Goal: Task Accomplishment & Management: Complete application form

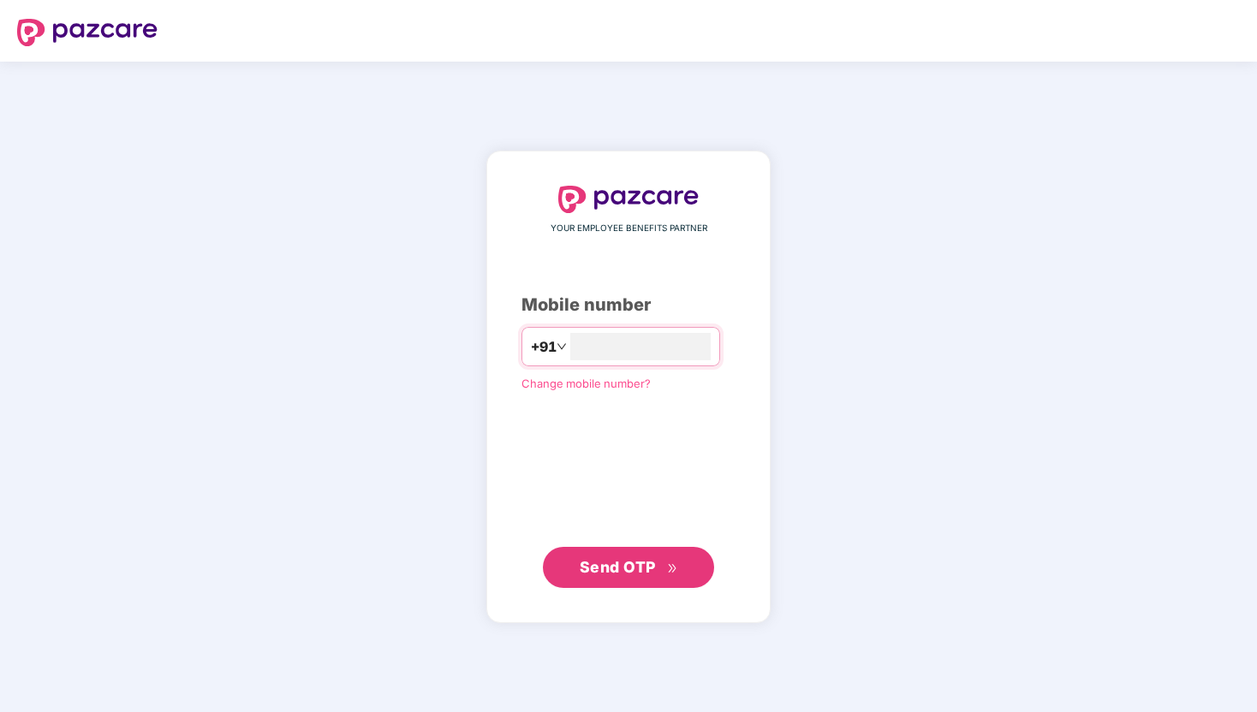
type input "**********"
click at [662, 563] on span "Send OTP" at bounding box center [629, 568] width 98 height 24
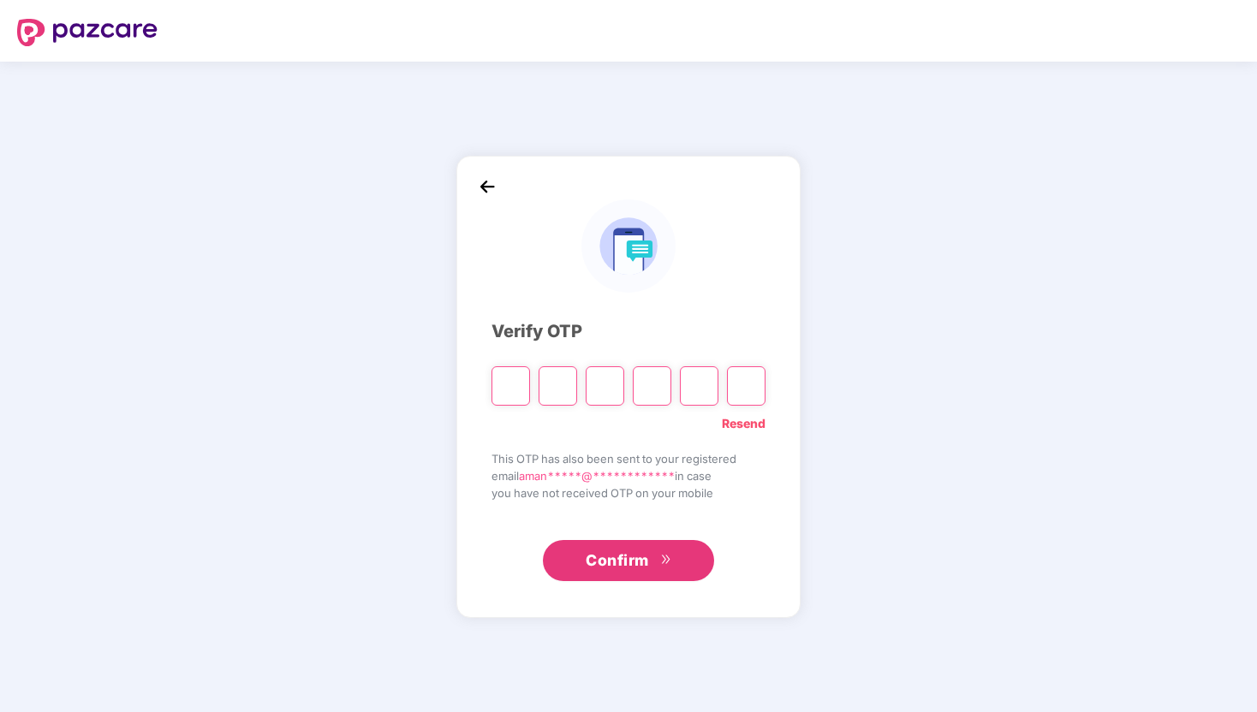
type input "*"
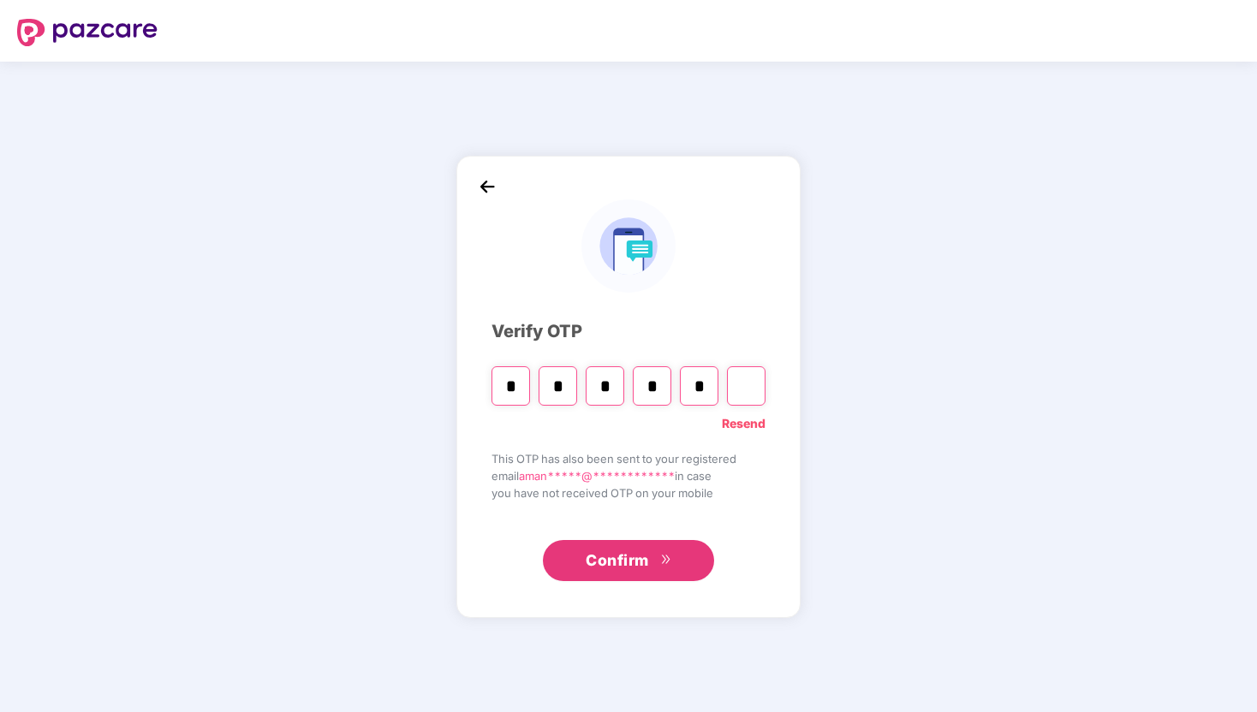
type input "*"
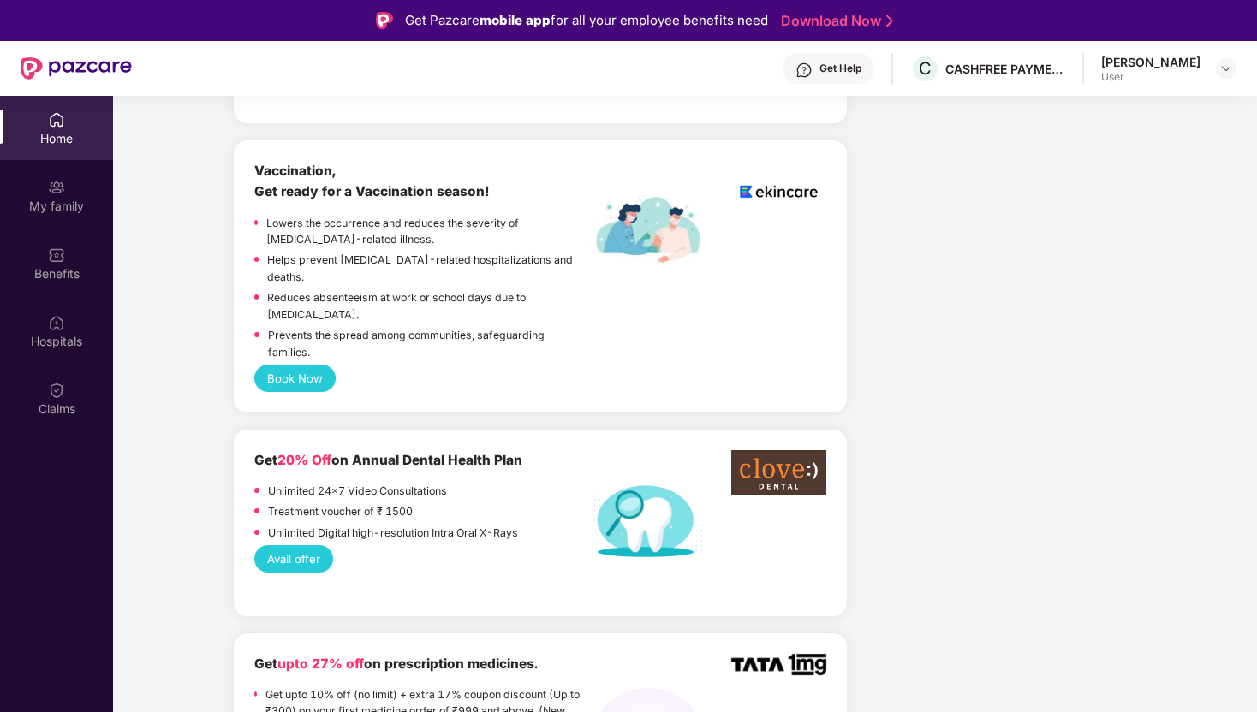
scroll to position [1089, 0]
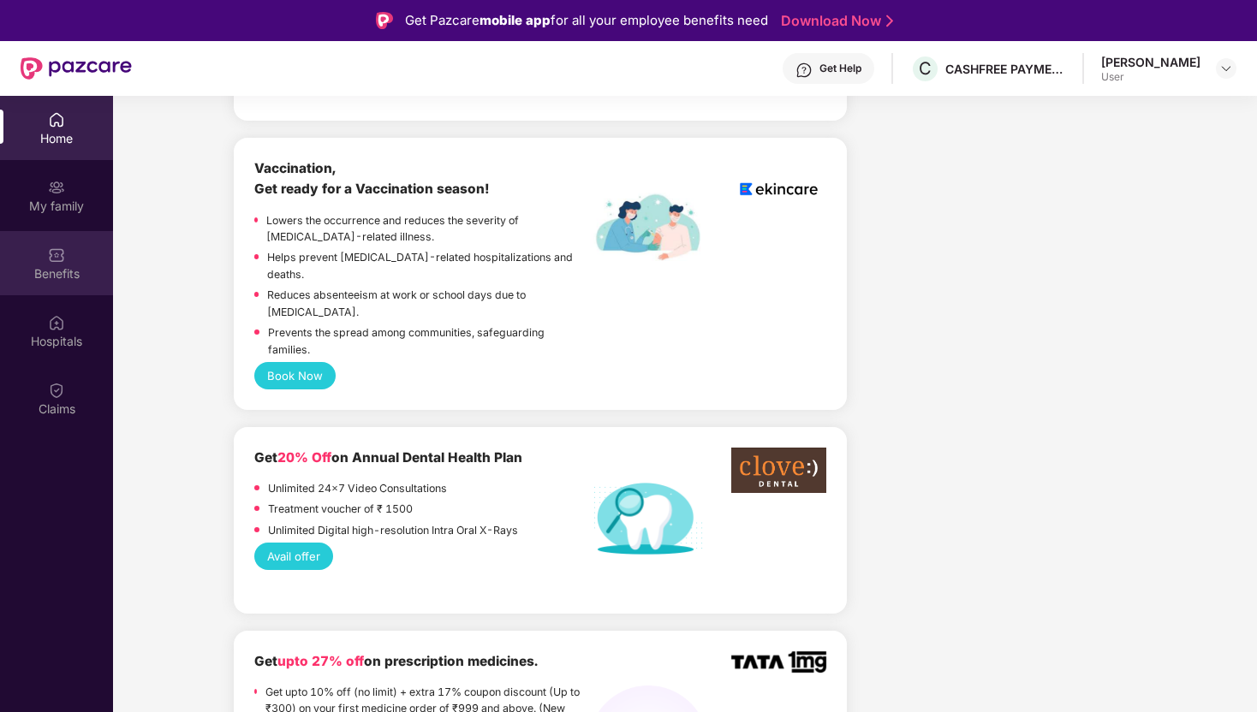
click at [61, 258] on img at bounding box center [56, 255] width 17 height 17
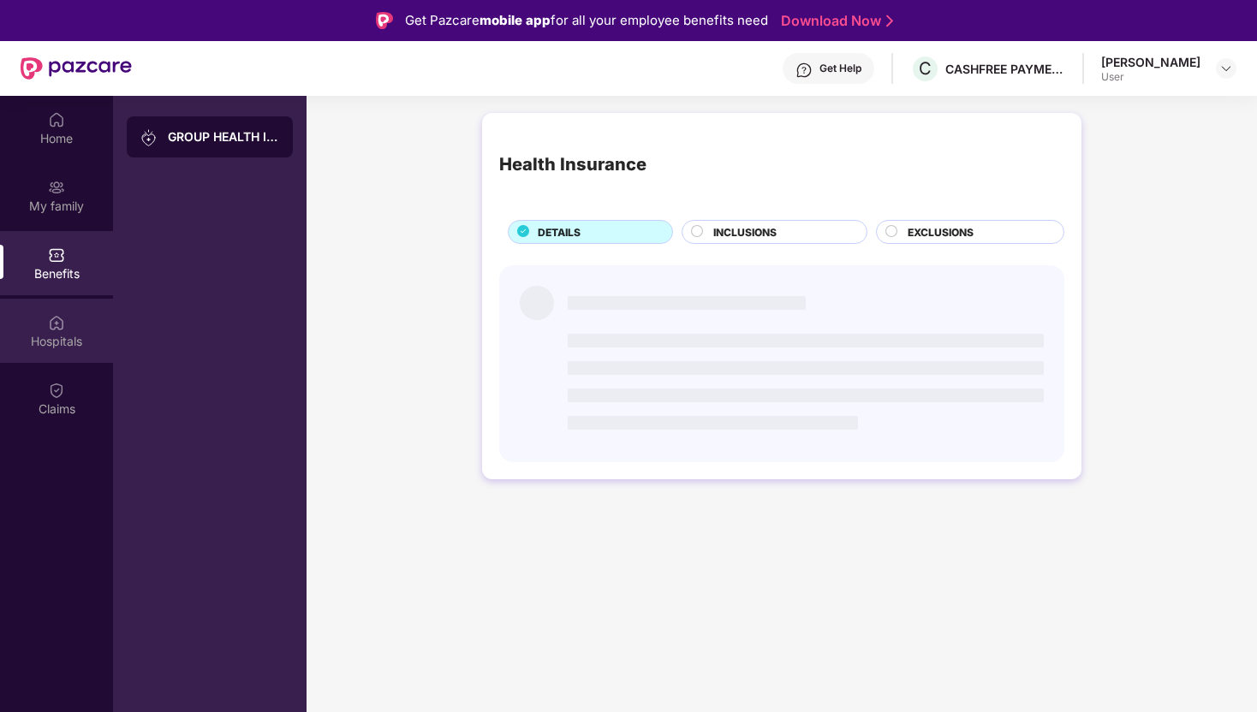
click at [65, 305] on div "Hospitals" at bounding box center [56, 331] width 113 height 64
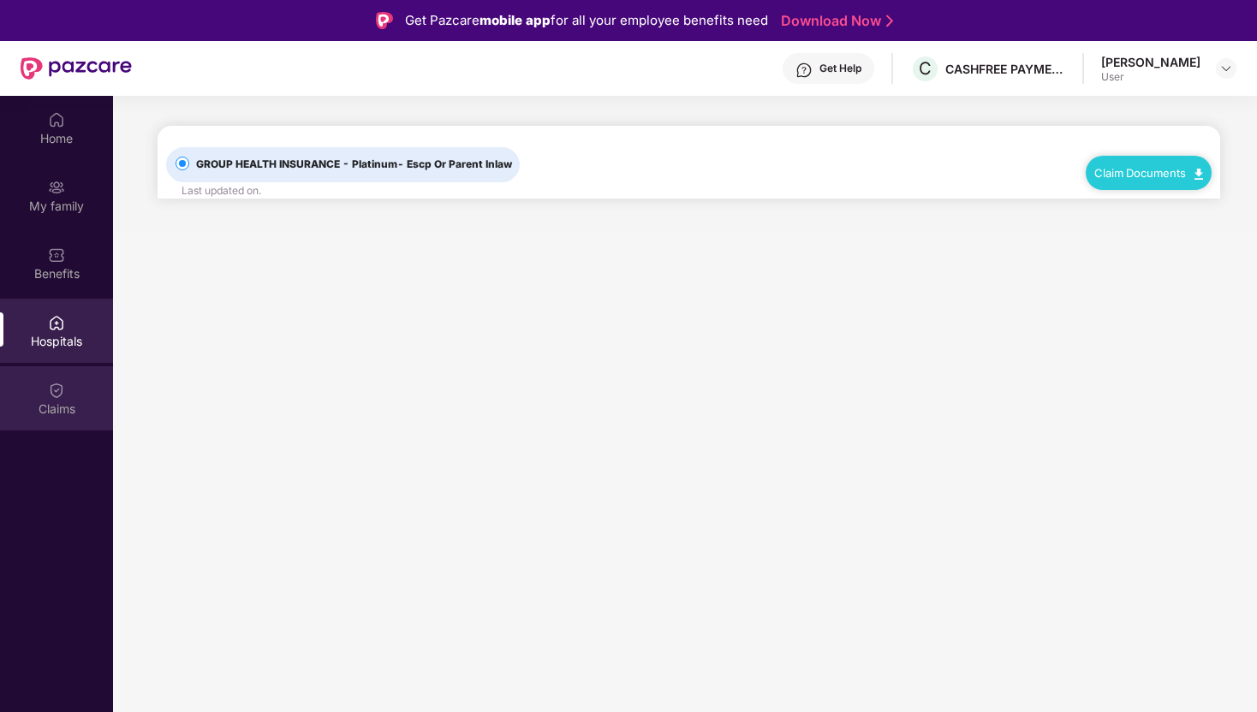
click at [56, 396] on img at bounding box center [56, 390] width 17 height 17
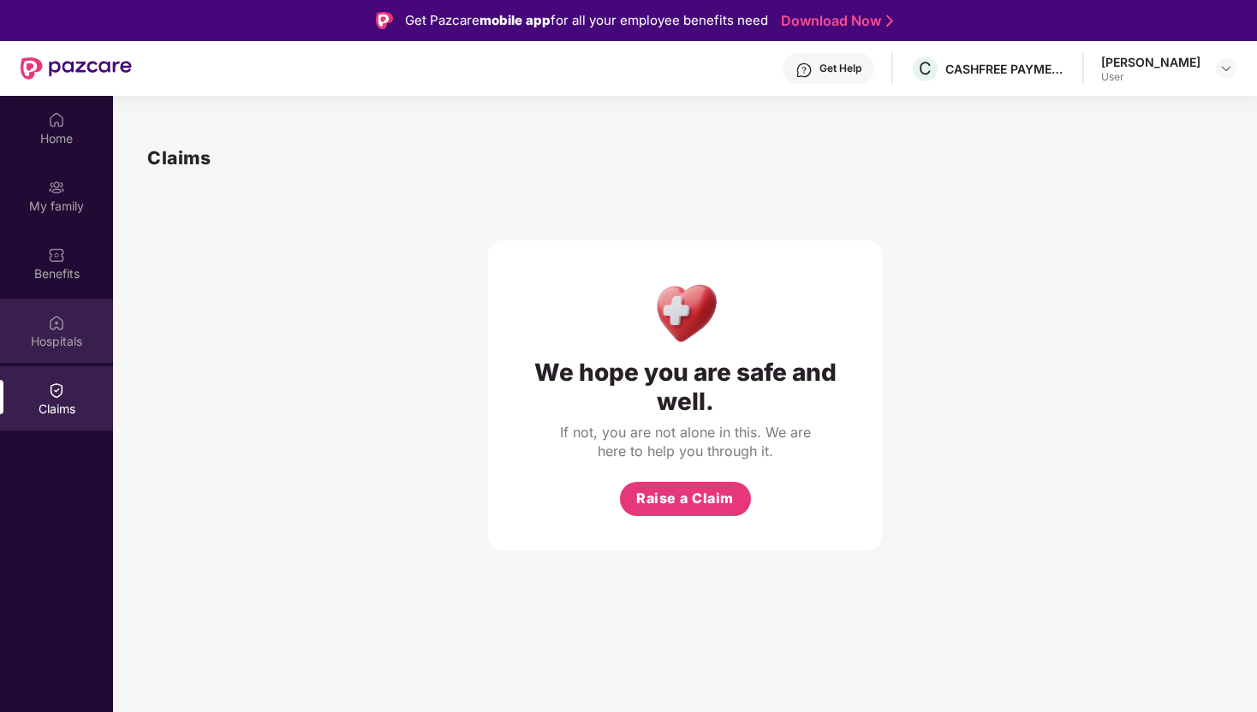
click at [62, 329] on img at bounding box center [56, 322] width 17 height 17
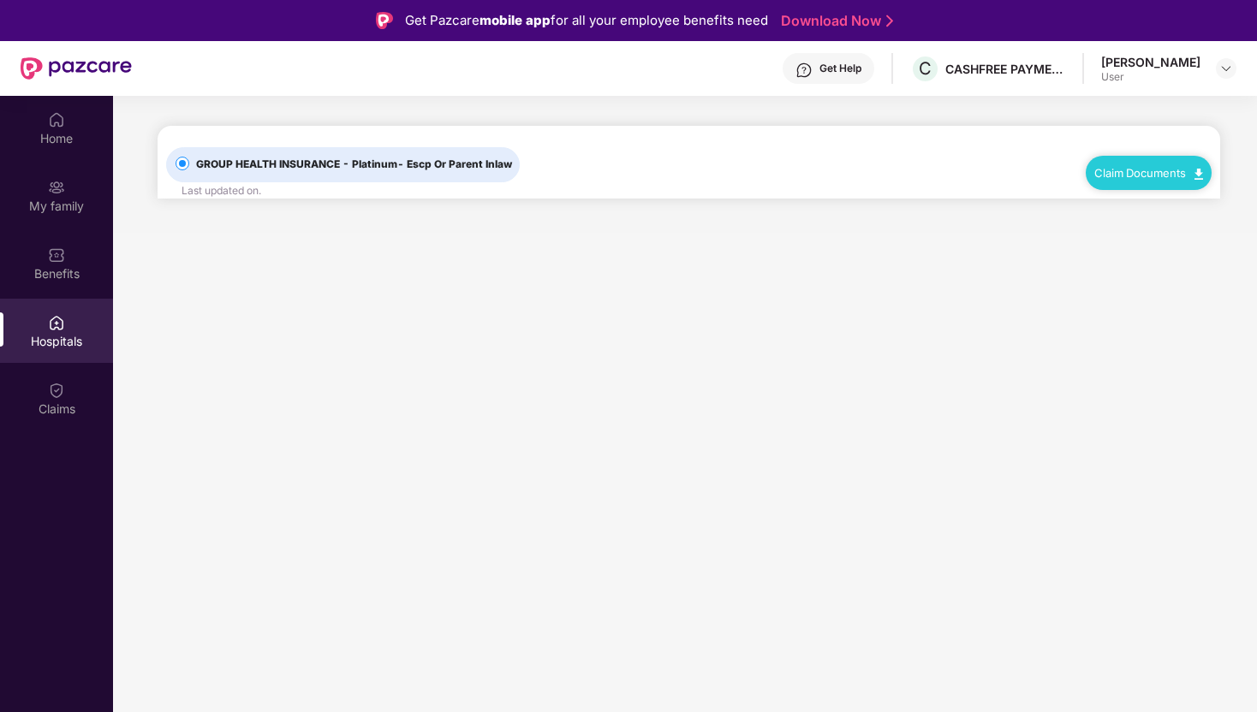
click at [1173, 177] on link "Claim Documents" at bounding box center [1148, 173] width 109 height 14
click at [1186, 200] on link "Claim Form" at bounding box center [1155, 202] width 111 height 37
click at [1182, 181] on div "Claim Documents" at bounding box center [1149, 173] width 126 height 34
click at [1196, 175] on img at bounding box center [1198, 174] width 9 height 11
click at [1200, 237] on link "Claim Process" at bounding box center [1155, 236] width 111 height 37
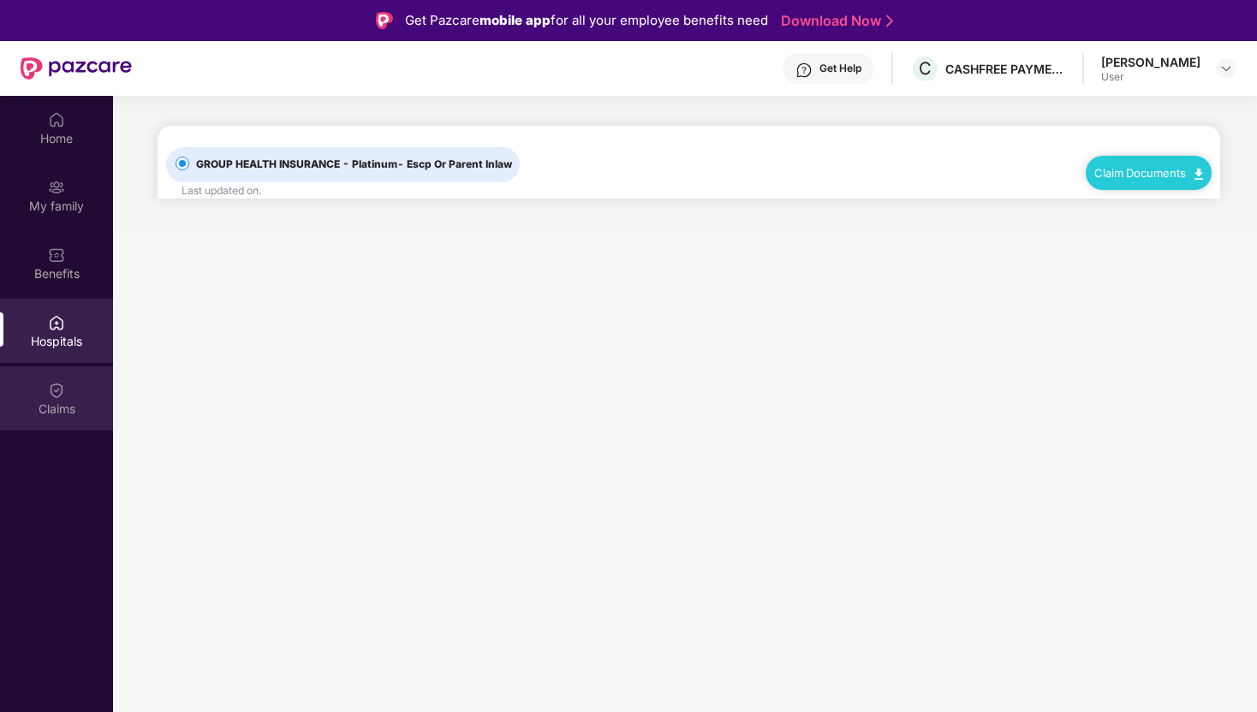
click at [54, 402] on div "Claims" at bounding box center [56, 409] width 113 height 17
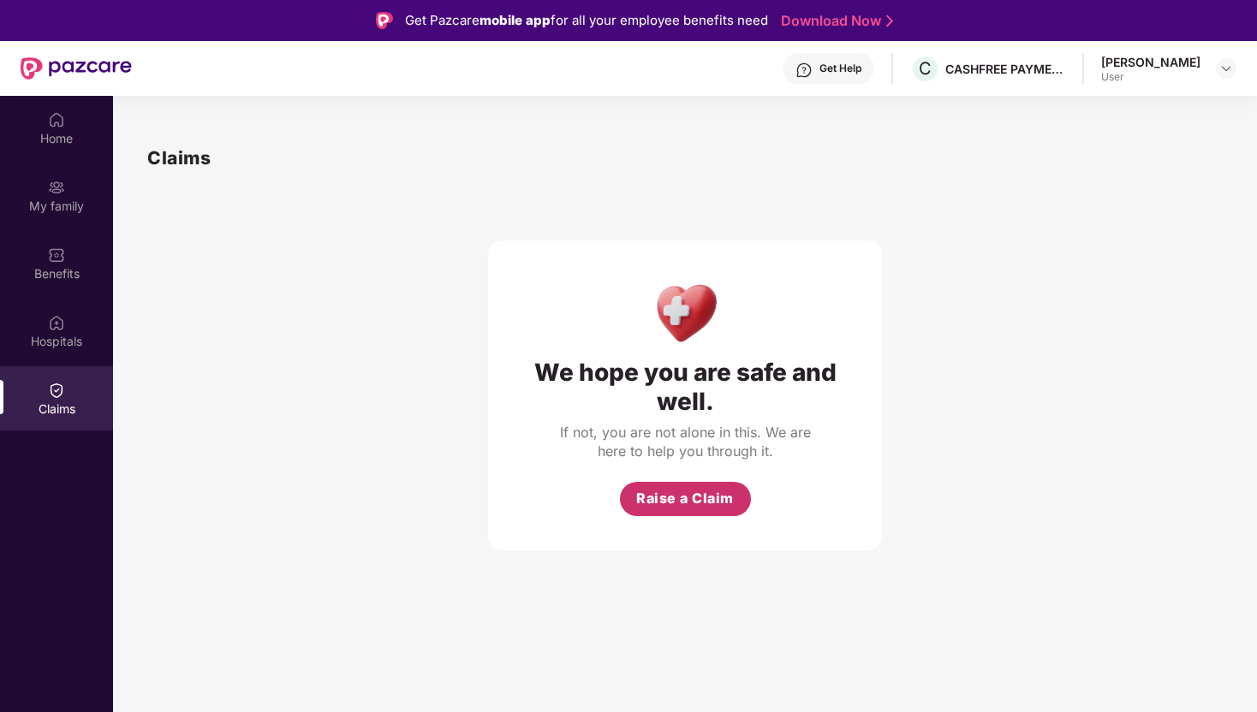
click at [685, 508] on span "Raise a Claim" at bounding box center [685, 498] width 98 height 21
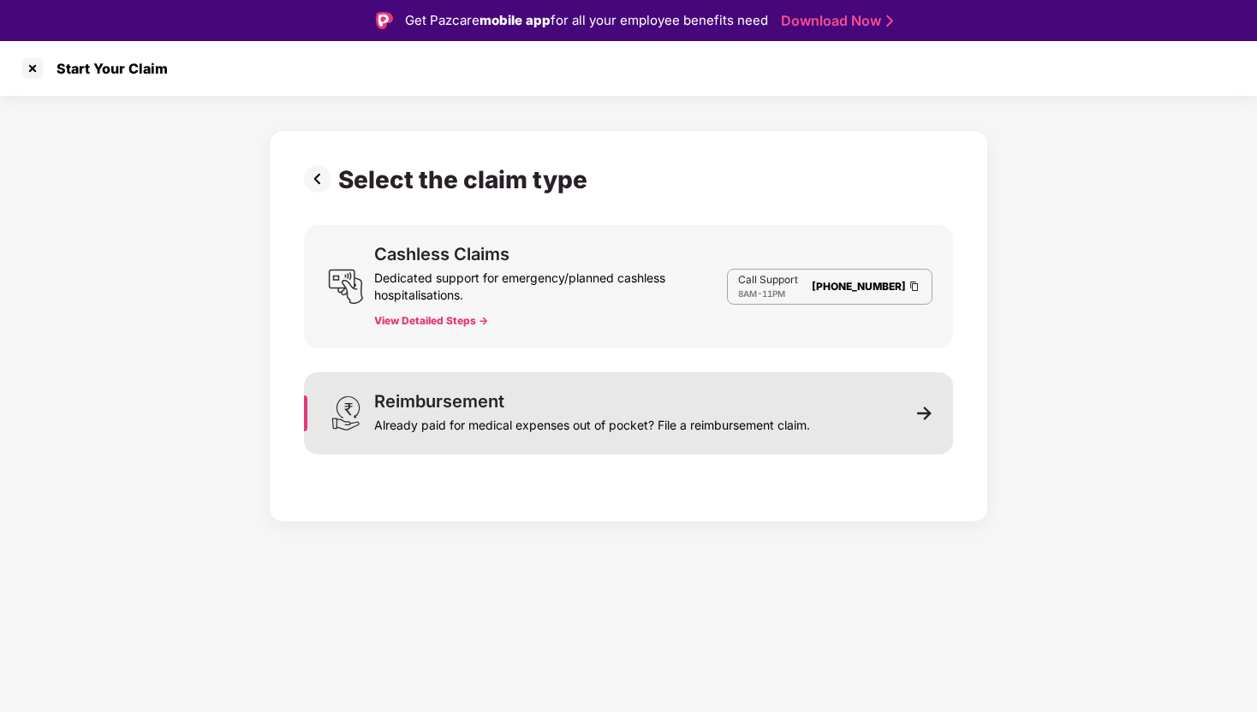
click at [860, 411] on div "Reimbursement Already paid for medical expenses out of pocket? File a reimburse…" at bounding box center [628, 413] width 649 height 82
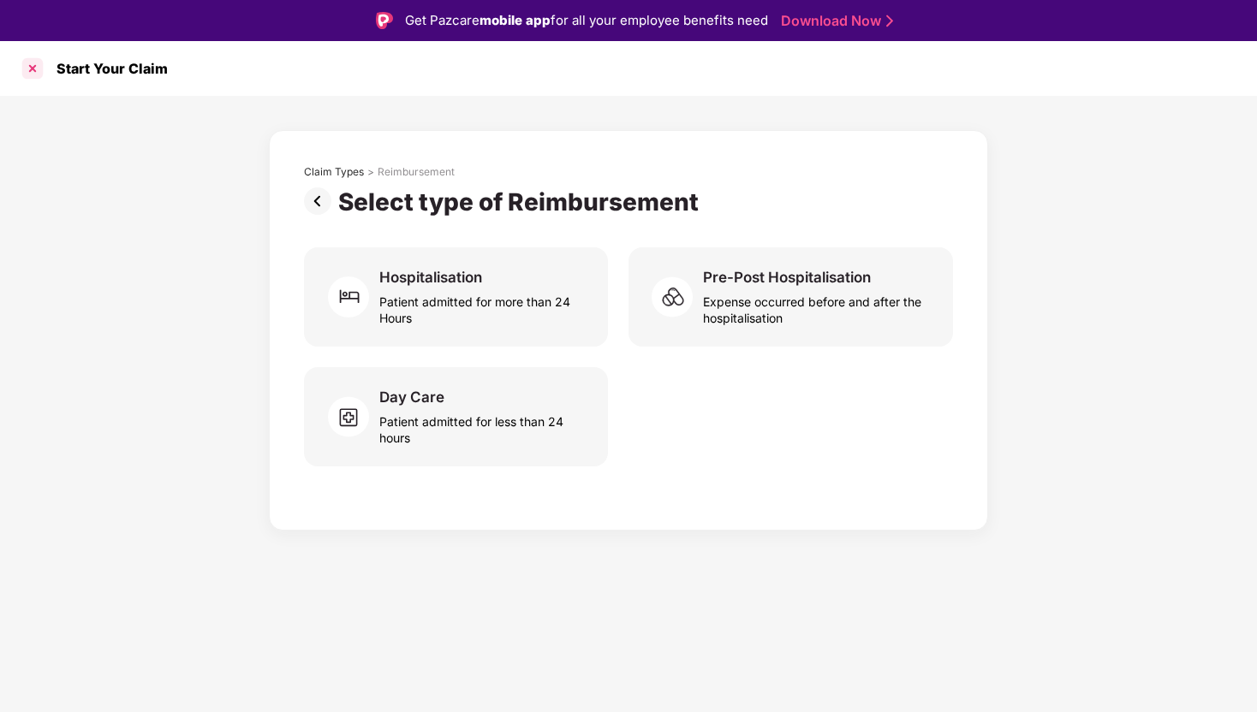
click at [31, 68] on div at bounding box center [32, 68] width 27 height 27
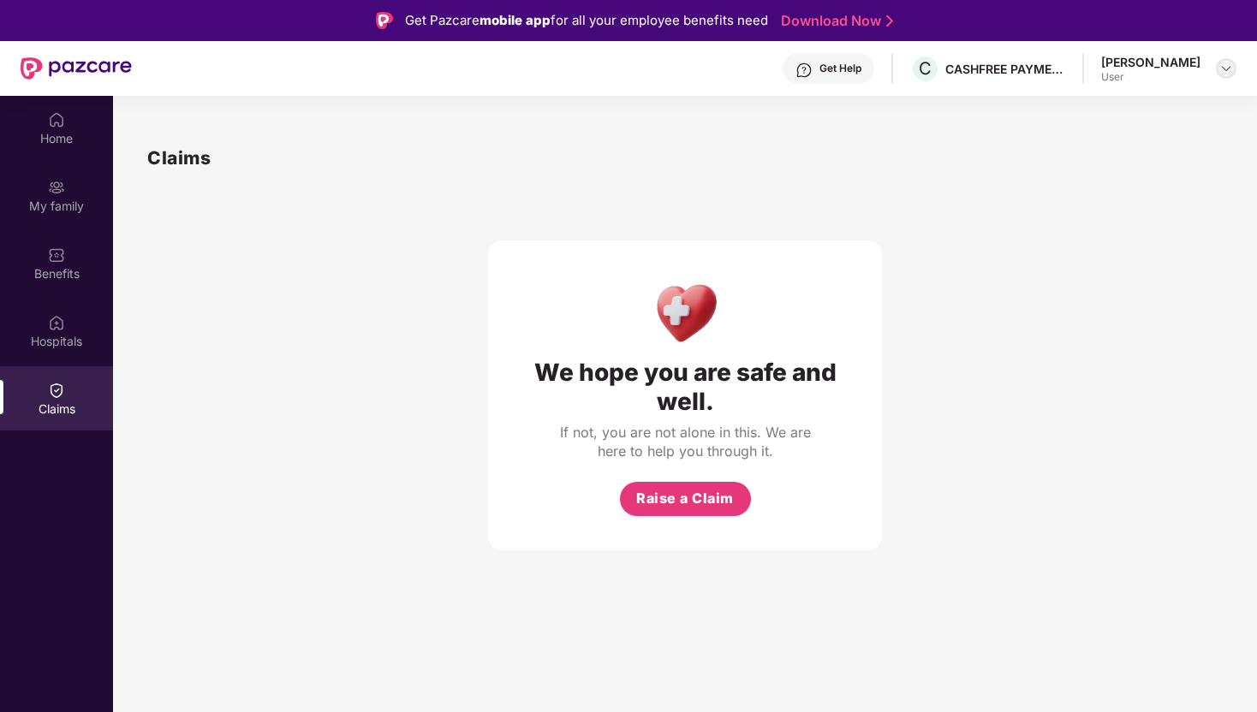
click at [1216, 68] on div at bounding box center [1226, 68] width 21 height 21
click at [813, 149] on div "Claims" at bounding box center [684, 158] width 1075 height 28
click at [51, 194] on img at bounding box center [56, 187] width 17 height 17
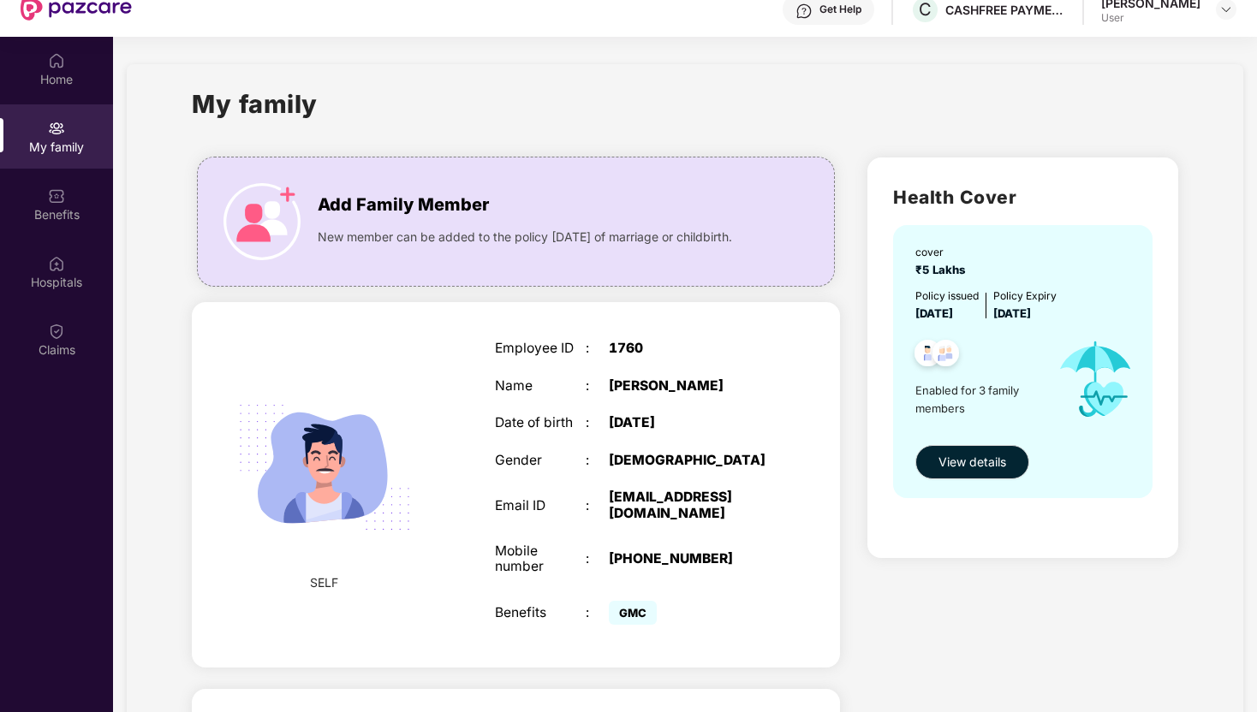
scroll to position [58, 0]
click at [975, 466] on span "View details" at bounding box center [972, 463] width 68 height 19
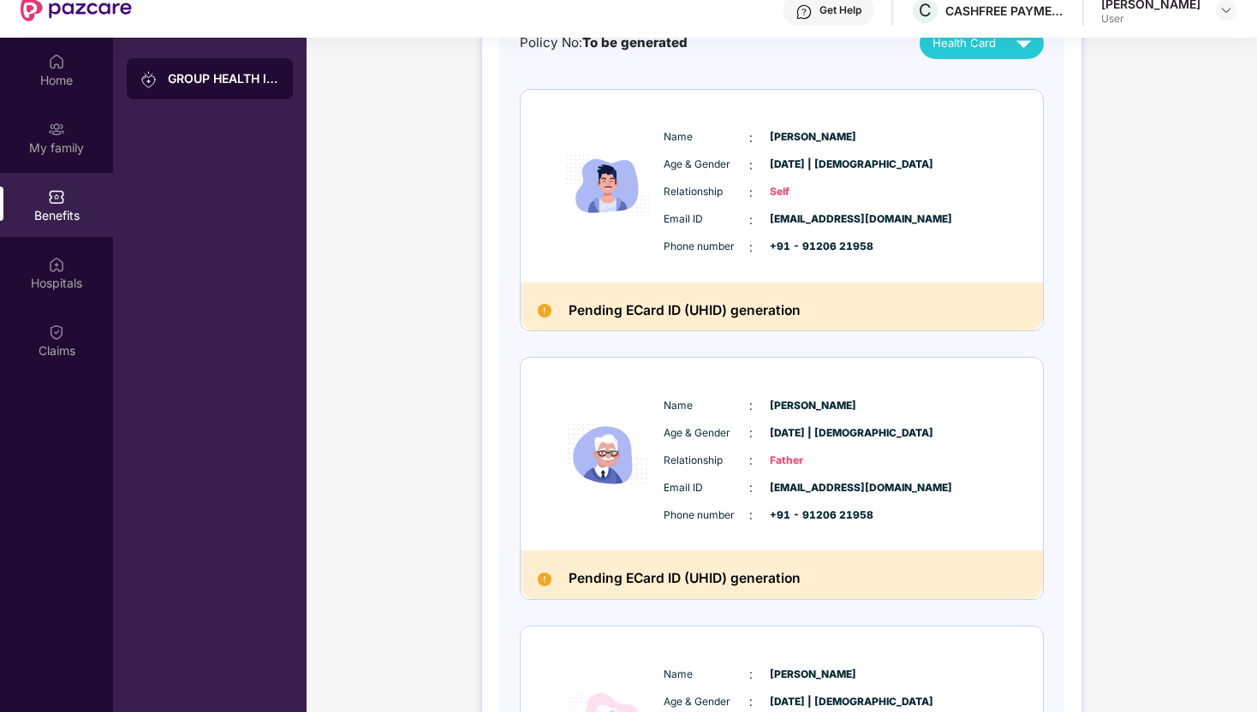
scroll to position [0, 0]
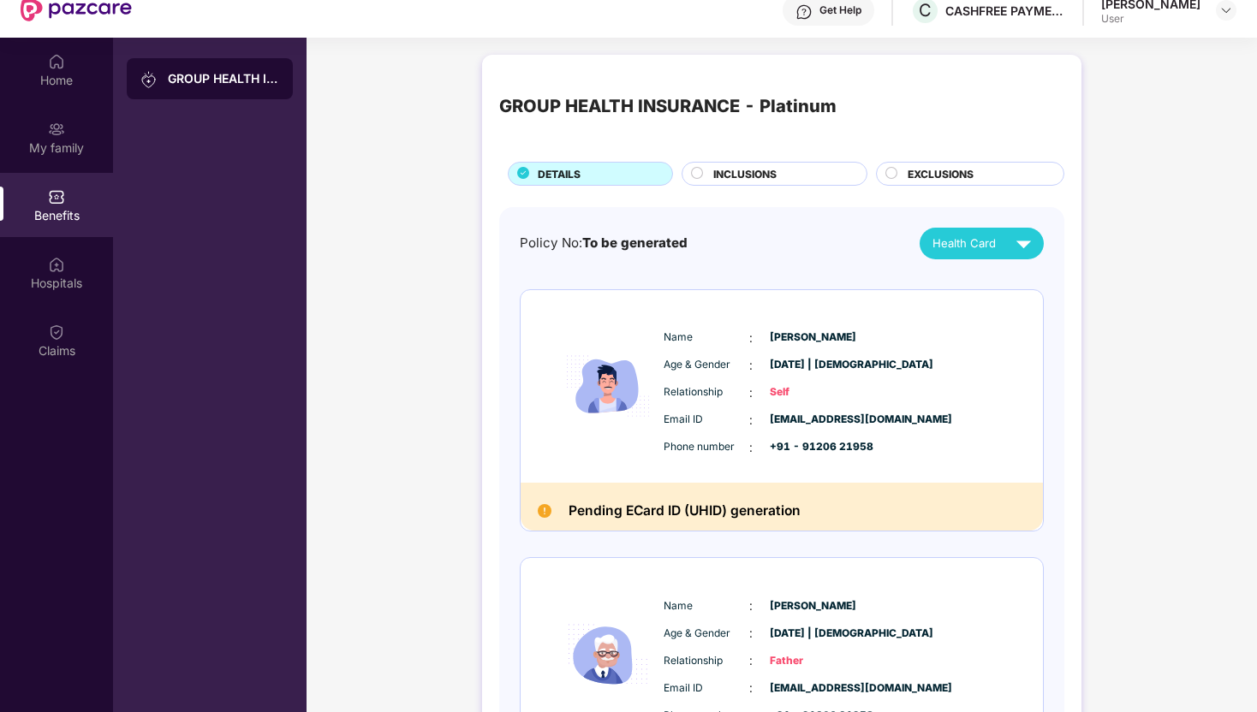
click at [789, 180] on div "INCLUSIONS" at bounding box center [781, 175] width 153 height 19
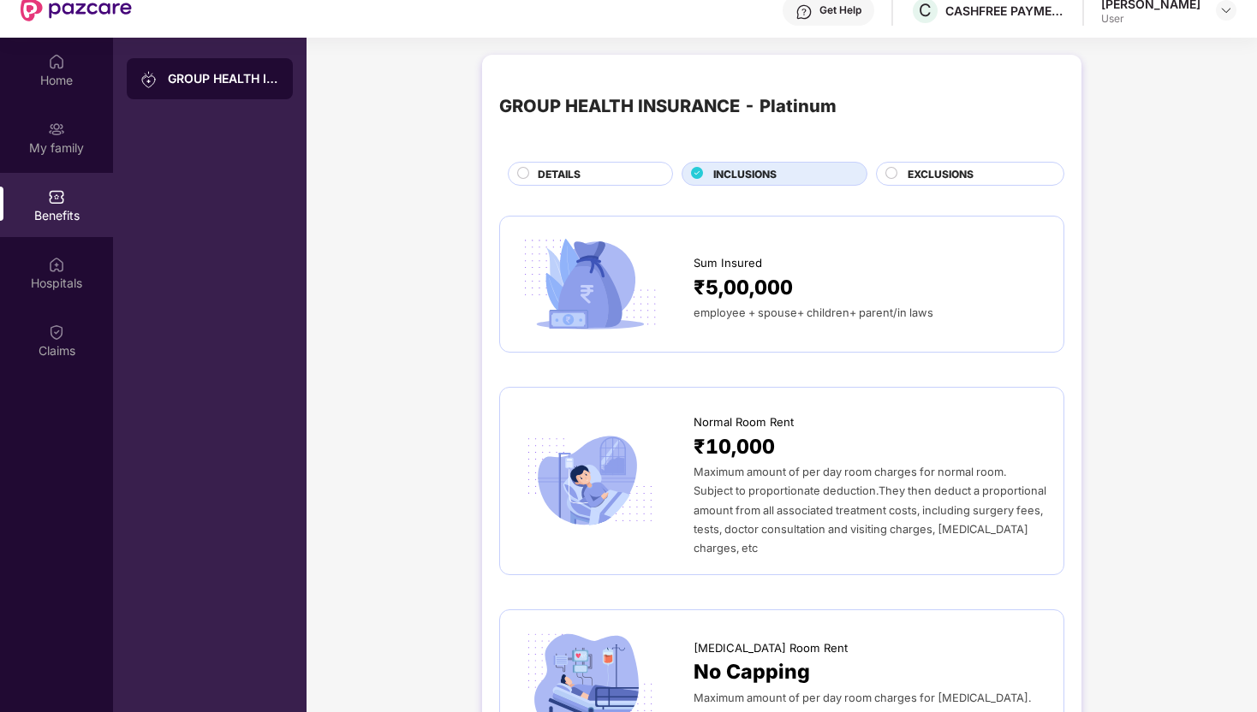
click at [587, 174] on div "DETAILS" at bounding box center [596, 175] width 134 height 19
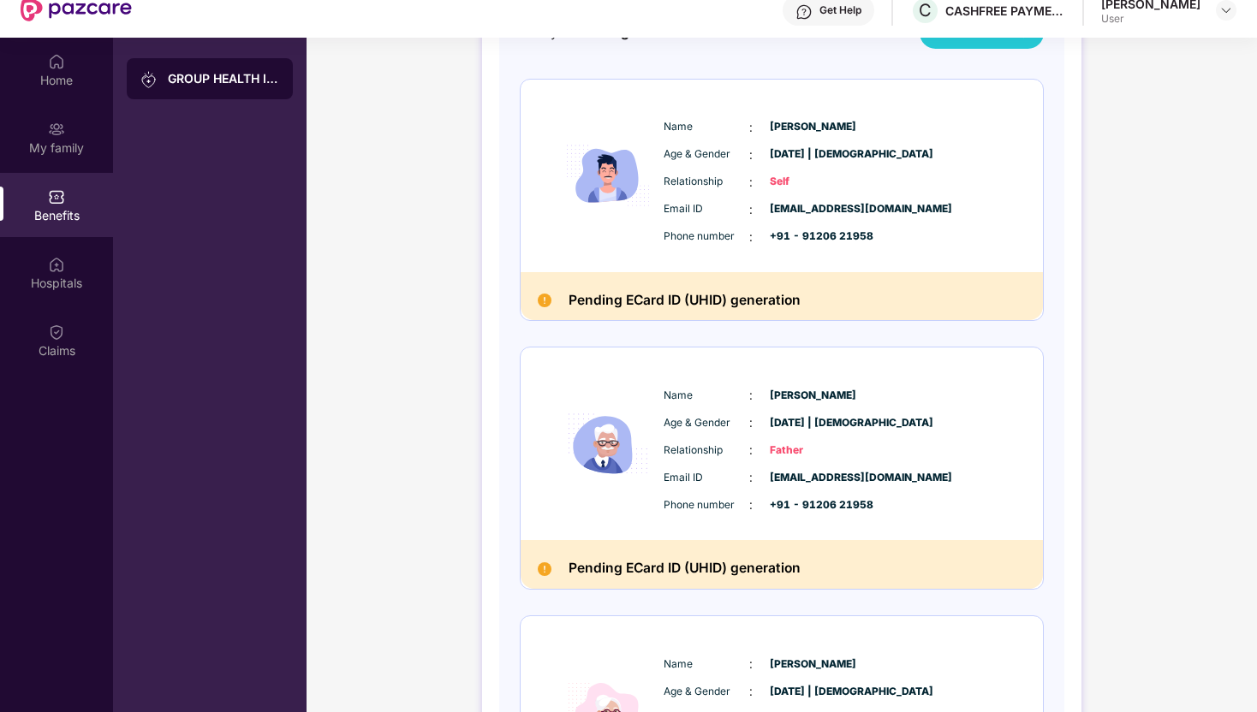
scroll to position [214, 0]
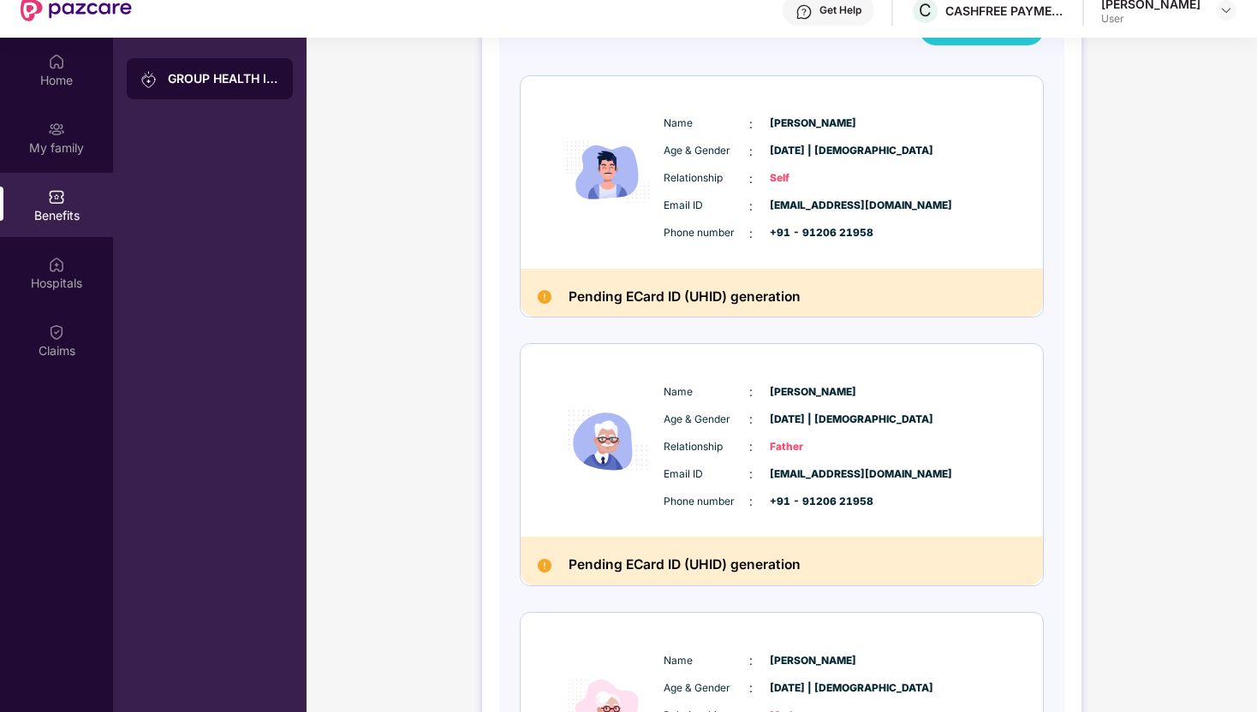
click at [543, 295] on img at bounding box center [545, 297] width 14 height 14
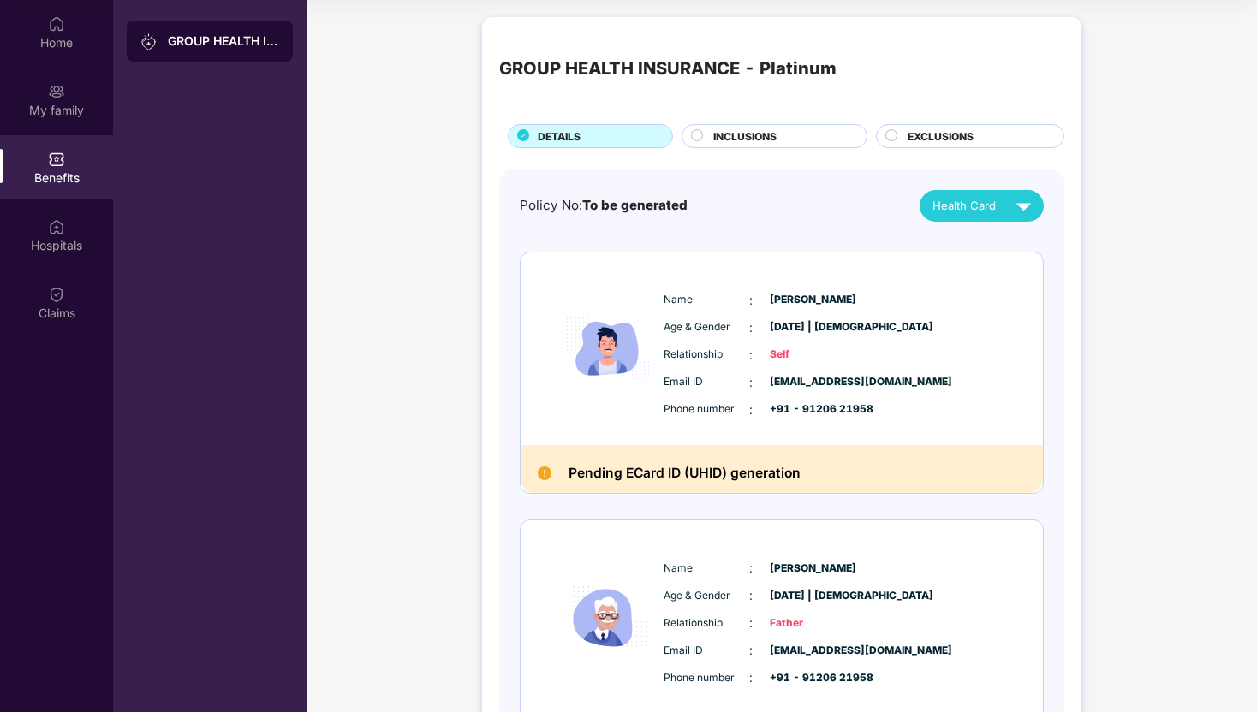
scroll to position [0, 0]
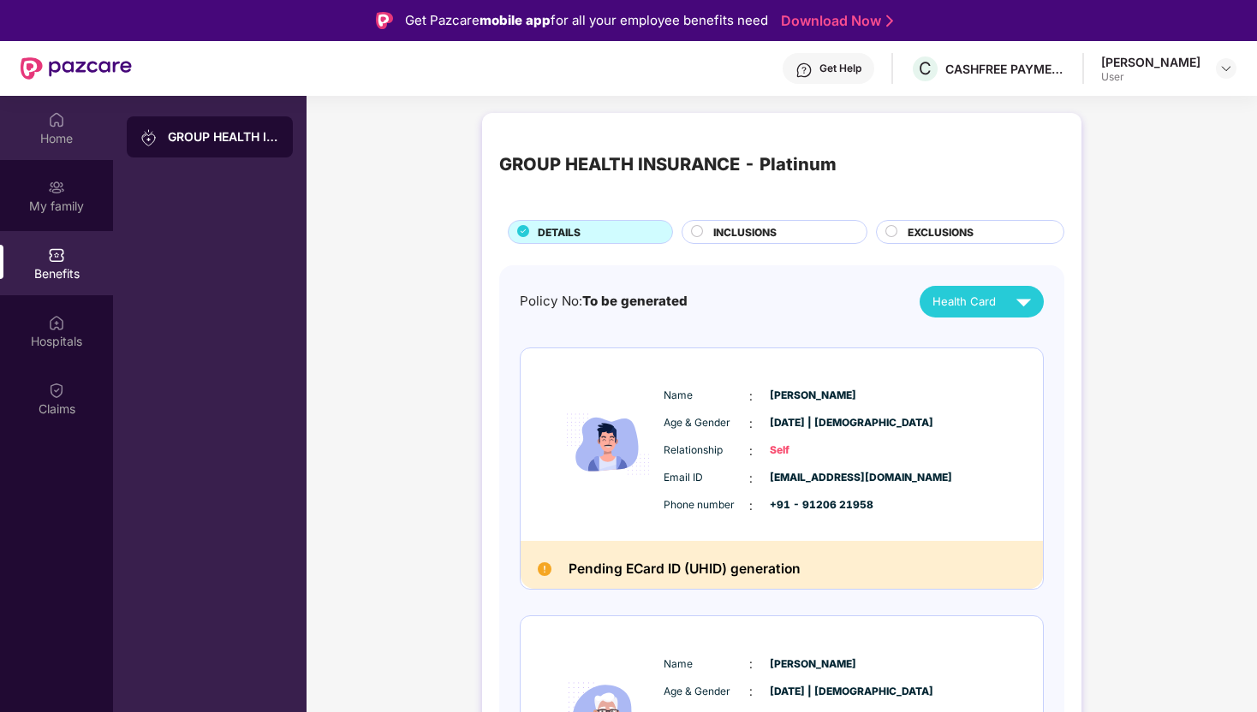
click at [66, 152] on div "Home" at bounding box center [56, 128] width 113 height 64
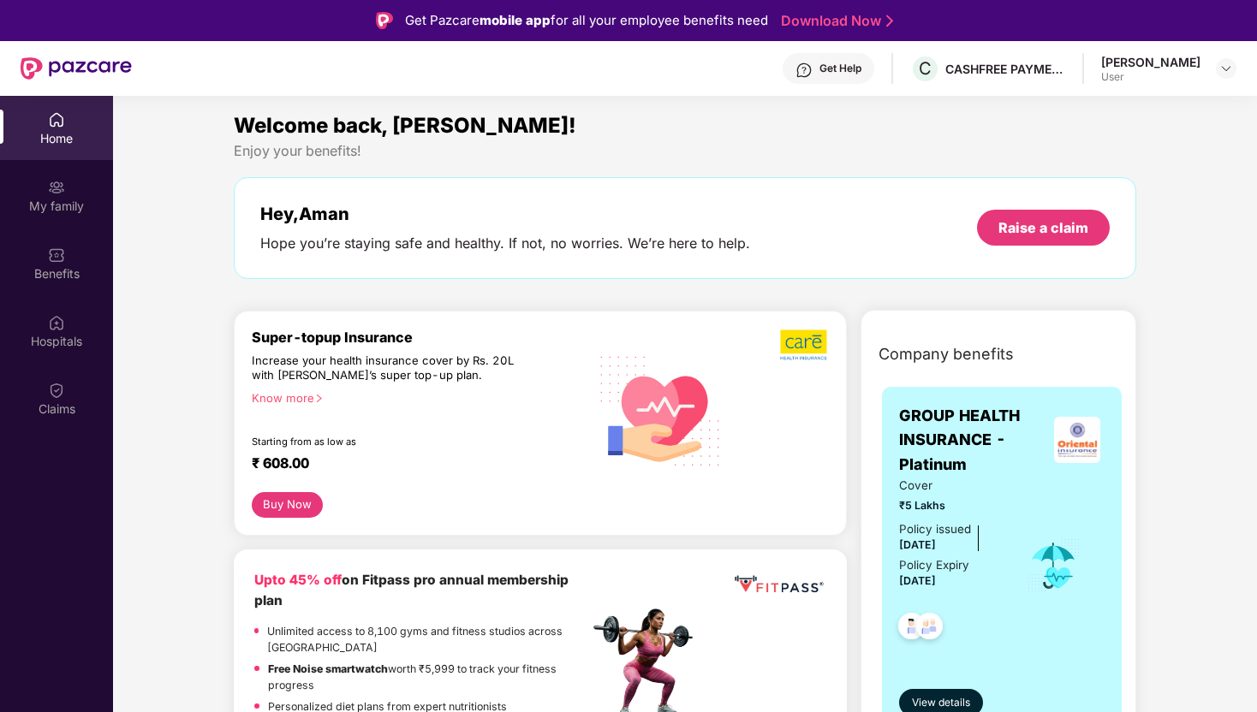
click at [1061, 251] on div "Hey, Aman Hope you’re staying safe and healthy. If not, no worries. We’re here …" at bounding box center [684, 228] width 849 height 49
click at [1061, 240] on div "Raise a claim" at bounding box center [1043, 228] width 133 height 36
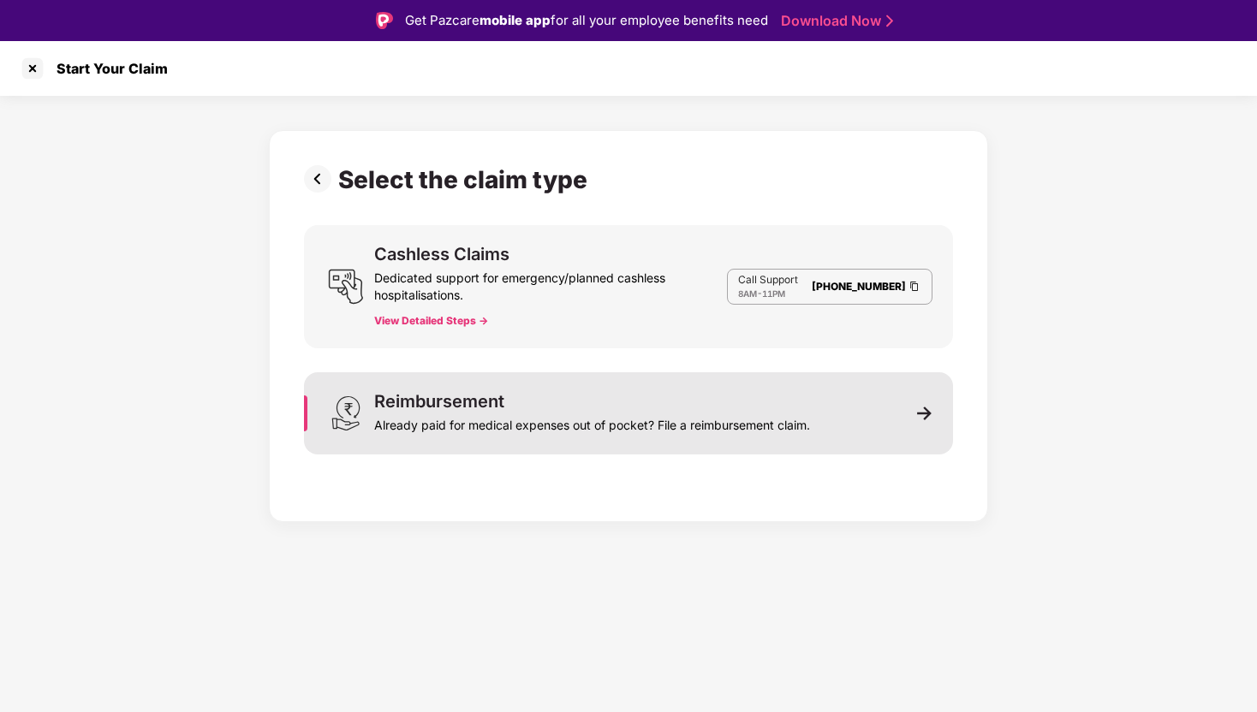
click at [549, 434] on div "Reimbursement Already paid for medical expenses out of pocket? File a reimburse…" at bounding box center [628, 413] width 649 height 82
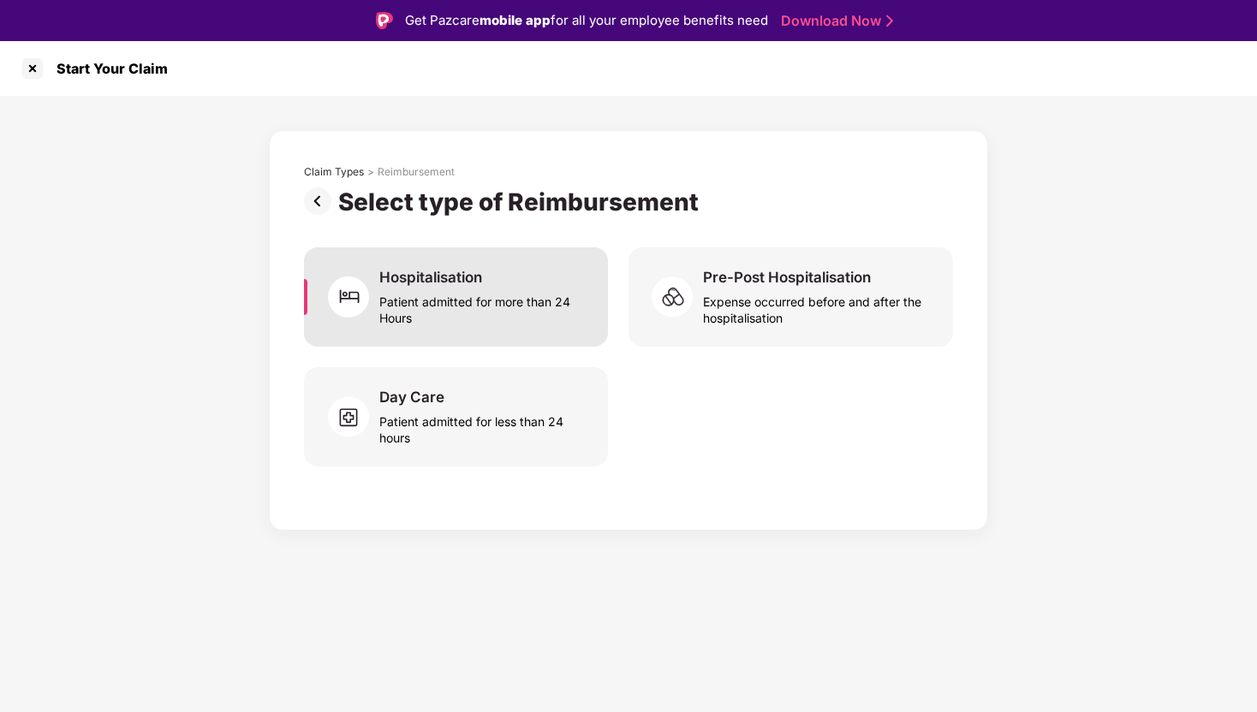
click at [515, 295] on div "Patient admitted for more than 24 Hours" at bounding box center [483, 306] width 208 height 39
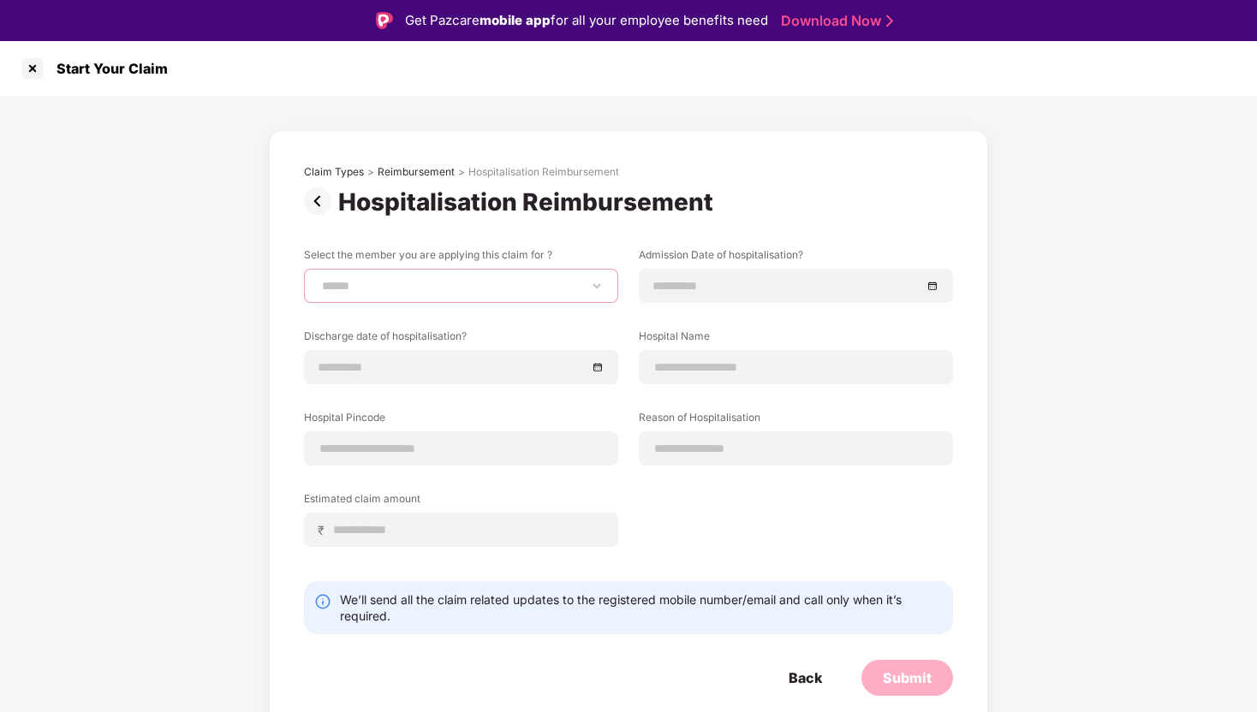
click at [471, 279] on select "**********" at bounding box center [461, 286] width 285 height 14
select select "**********"
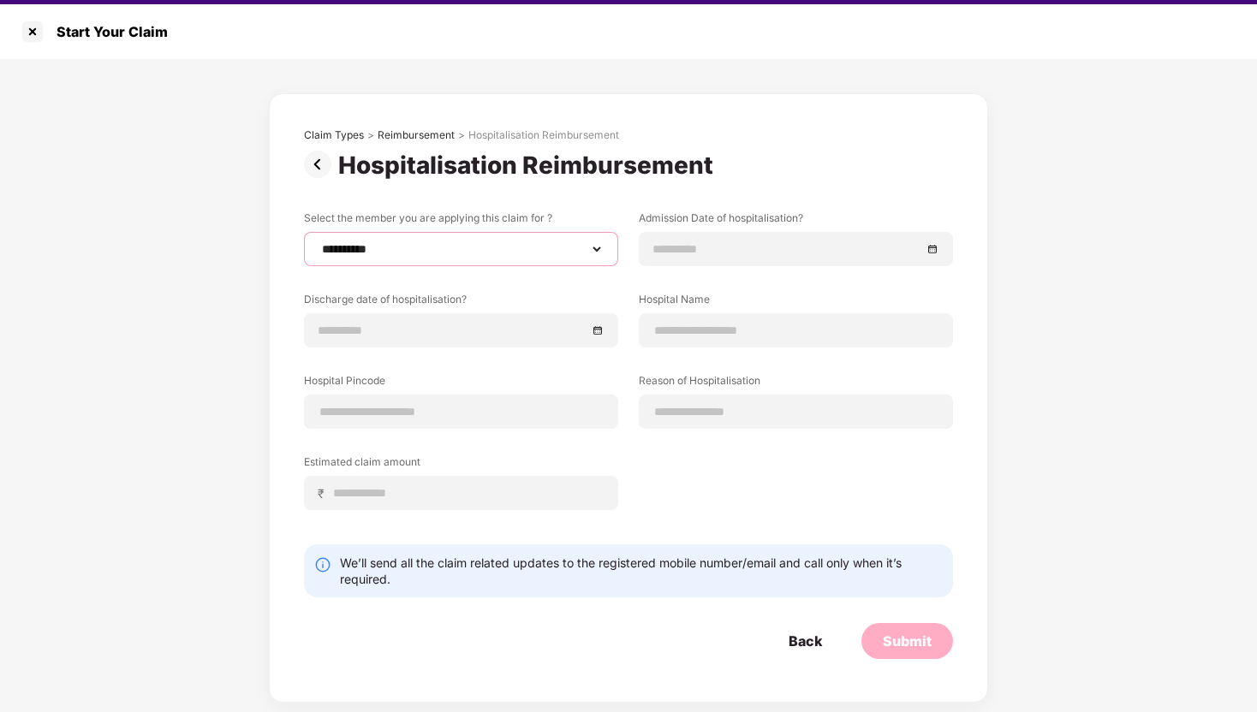
scroll to position [41, 0]
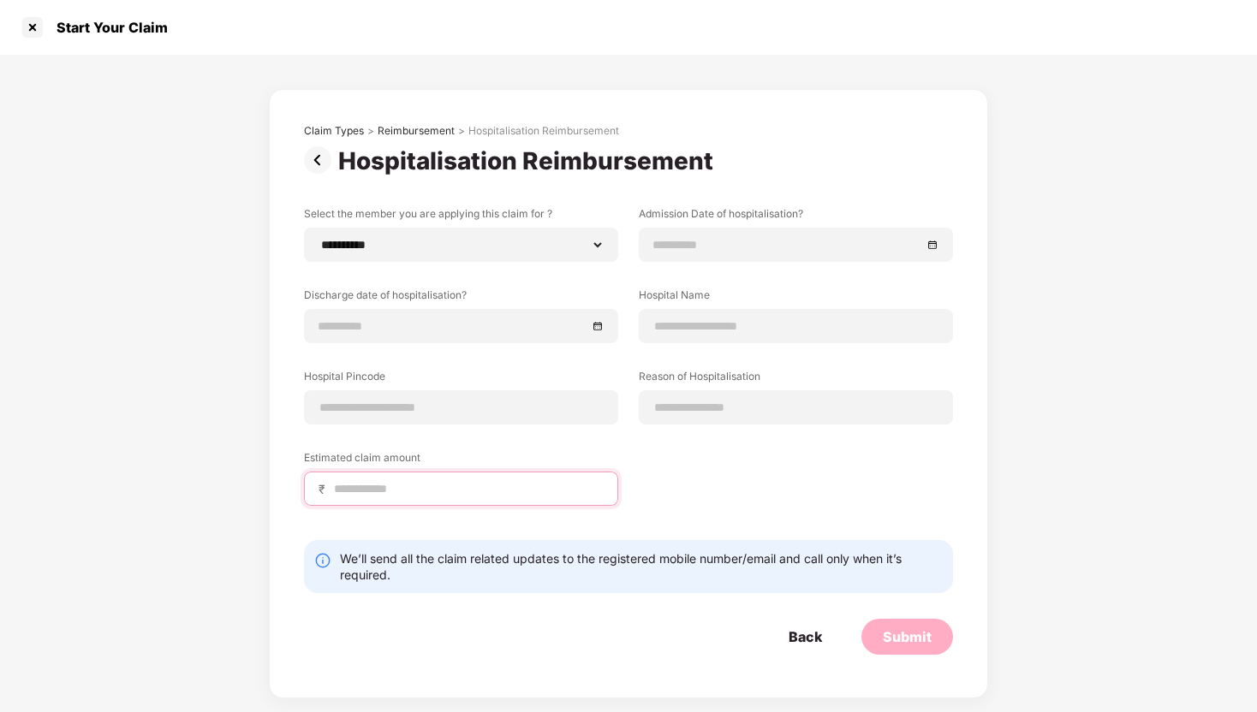
click at [482, 489] on input at bounding box center [467, 489] width 271 height 18
click at [319, 164] on img at bounding box center [321, 159] width 34 height 27
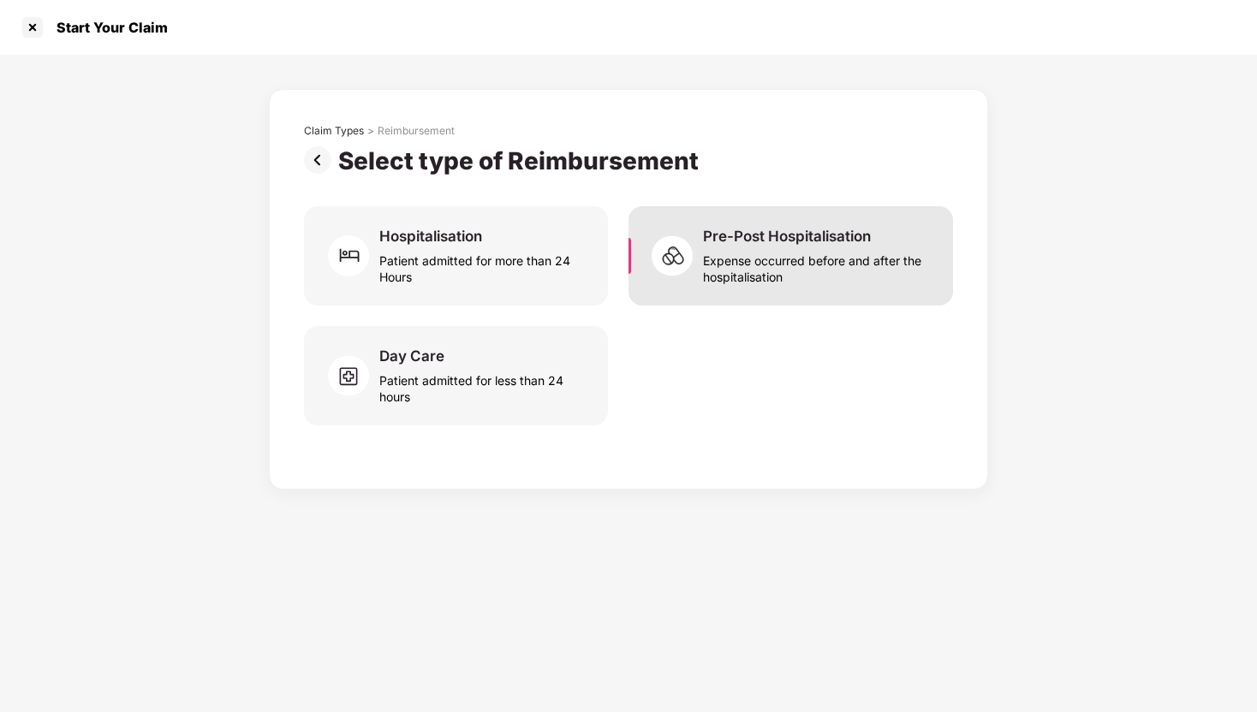
click at [782, 259] on div "Expense occurred before and after the hospitalisation" at bounding box center [817, 265] width 229 height 39
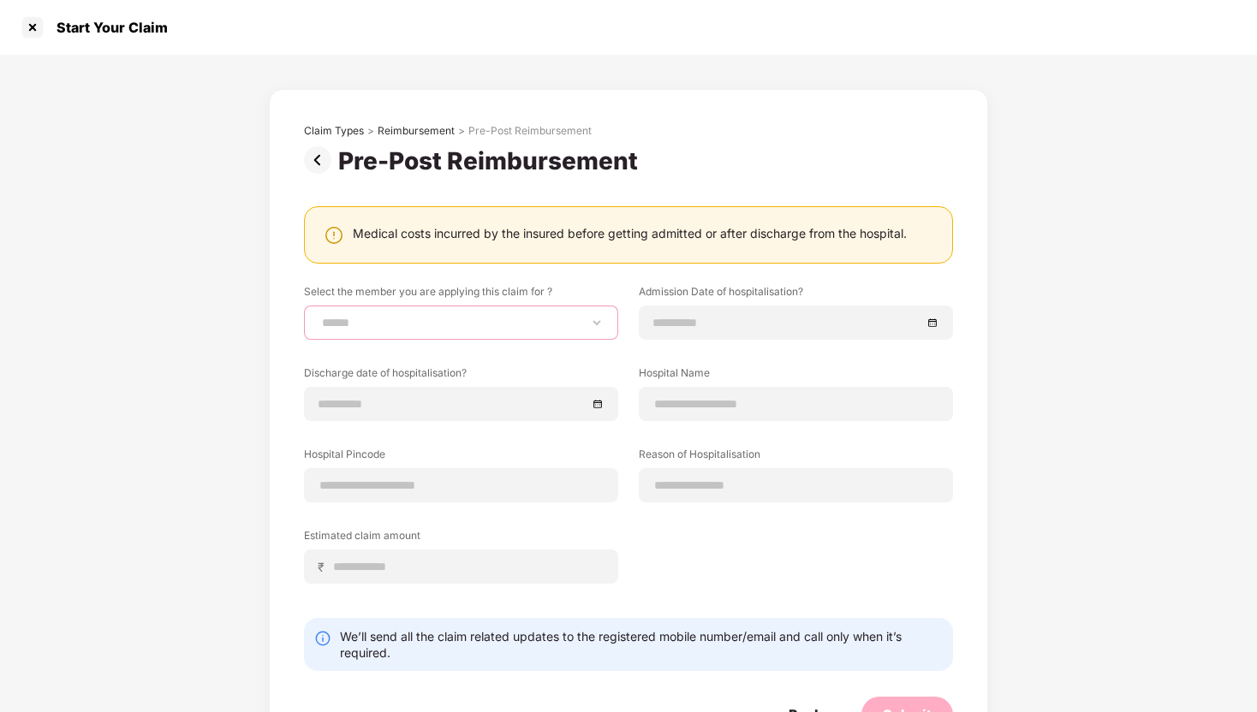
click at [497, 319] on select "**********" at bounding box center [461, 323] width 285 height 14
select select "**********"
click at [315, 152] on img at bounding box center [321, 159] width 34 height 27
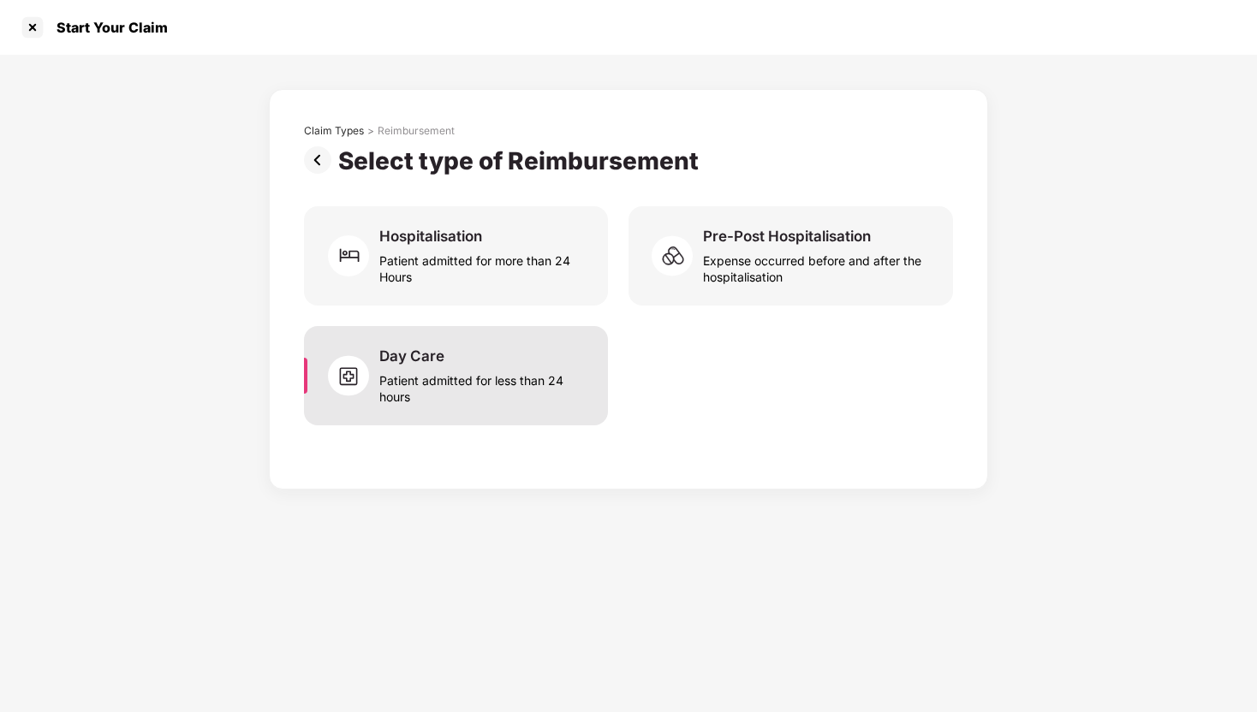
click at [540, 342] on div "Day Care Patient admitted for less than 24 hours" at bounding box center [456, 375] width 304 height 99
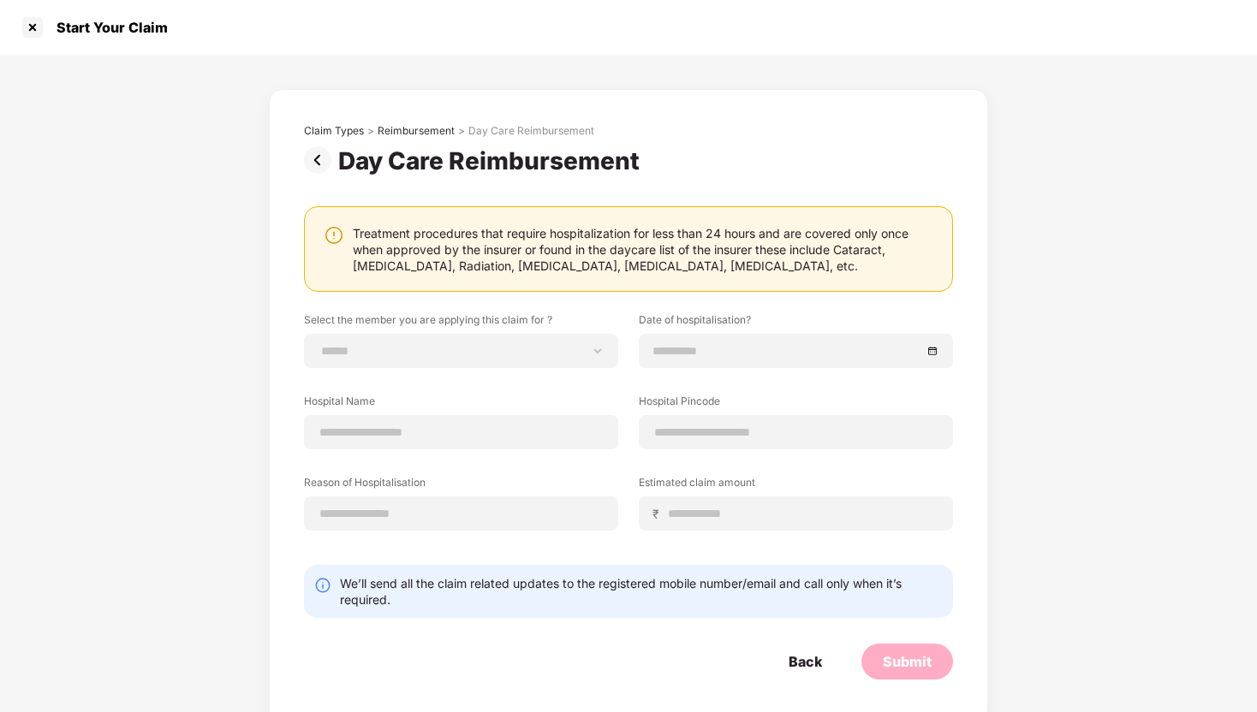
click at [316, 151] on img at bounding box center [321, 159] width 34 height 27
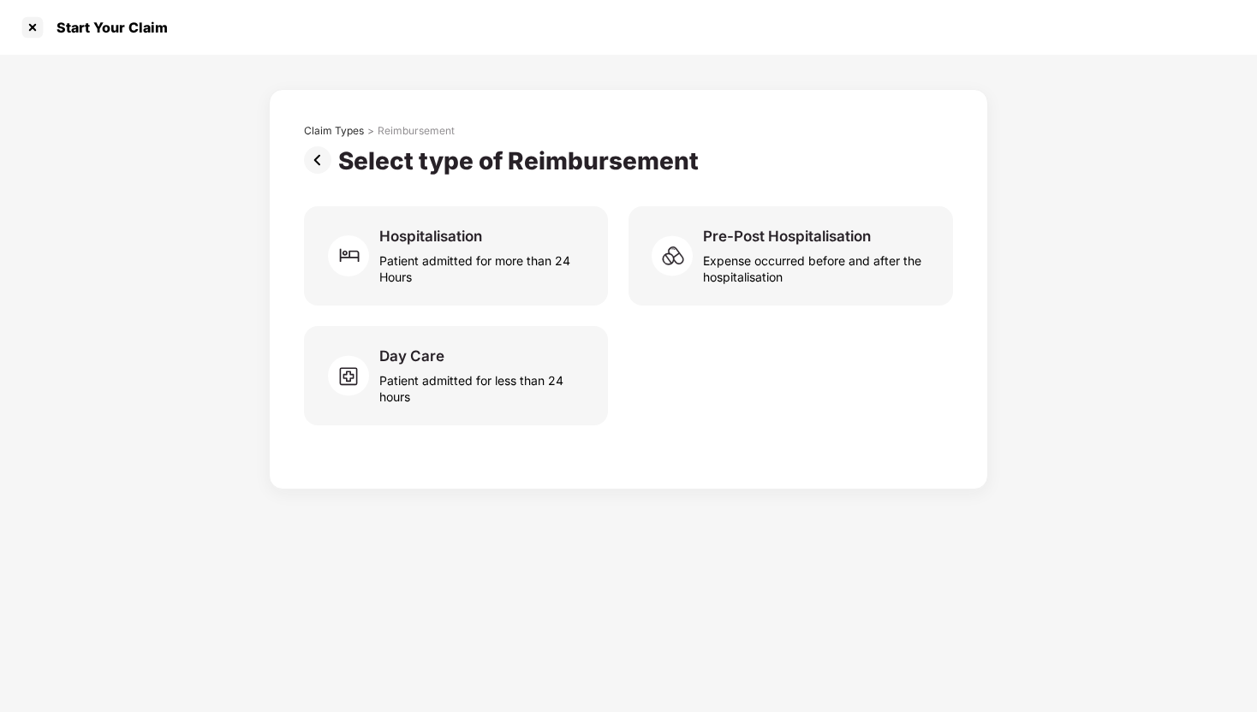
click at [324, 161] on img at bounding box center [321, 159] width 34 height 27
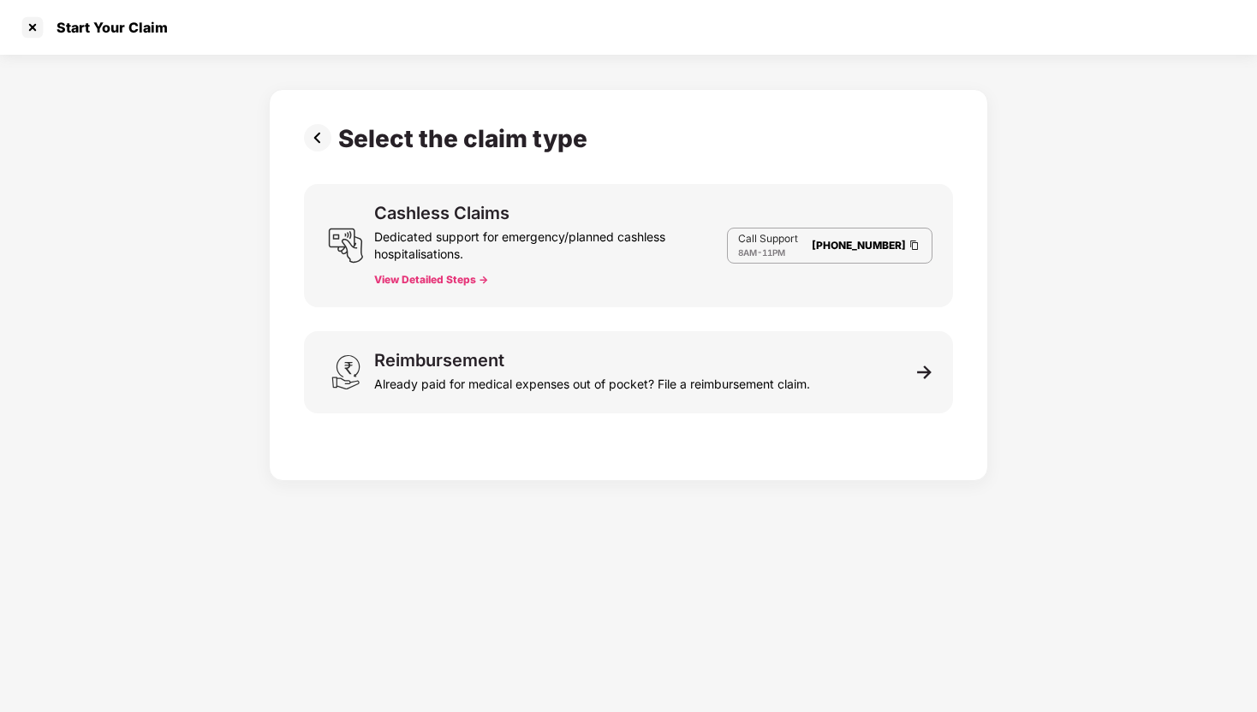
click at [476, 280] on button "View Detailed Steps ->" at bounding box center [431, 280] width 114 height 14
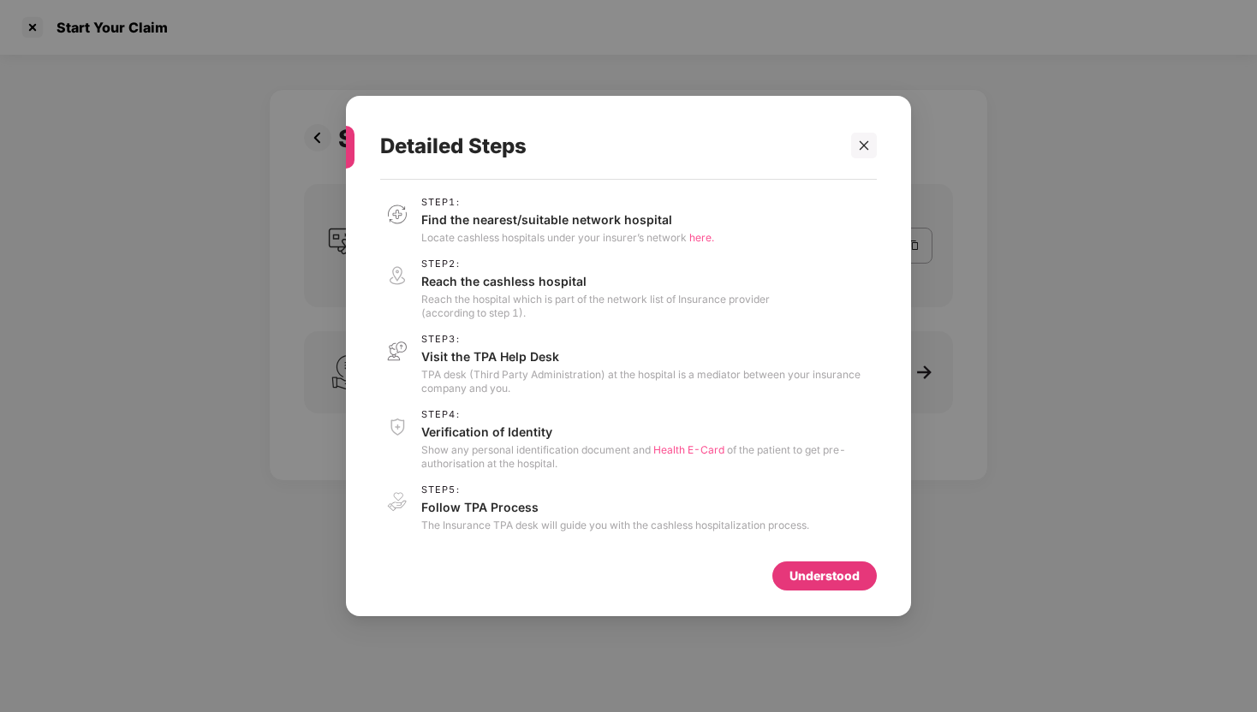
click at [797, 575] on div "Understood" at bounding box center [824, 576] width 70 height 19
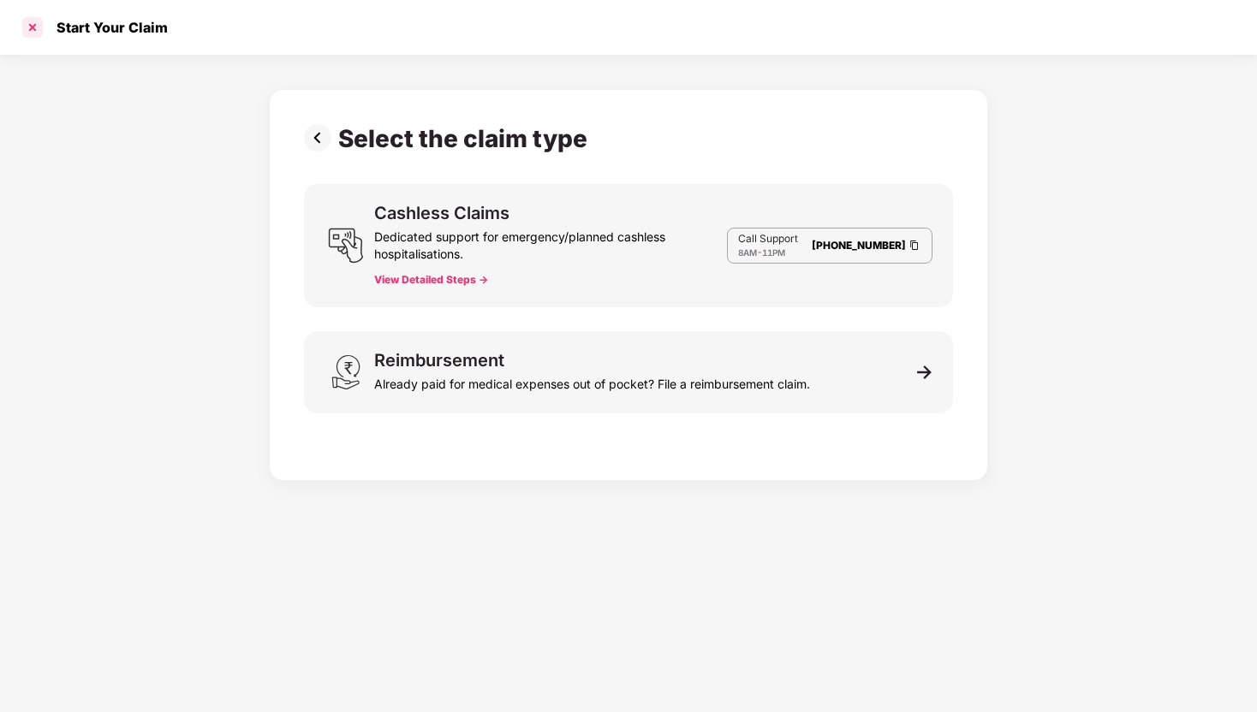
click at [28, 29] on div at bounding box center [32, 27] width 27 height 27
